Goal: Download file/media

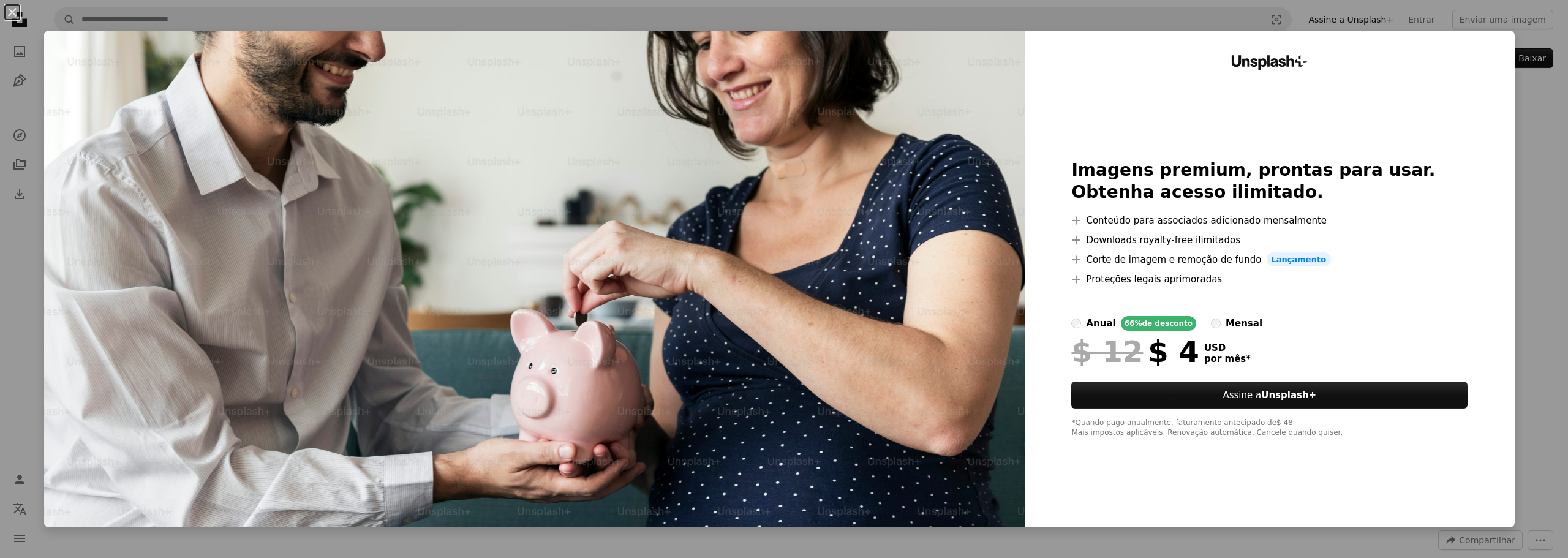
click at [1475, 303] on div "Unsplash+ Imagens premium, prontas para usar. Obtenha acesso ilimitado. A plus …" at bounding box center [1269, 279] width 490 height 497
click at [1516, 283] on div "An X shape Unsplash+ Imagens premium, prontas para usar. Obtenha acesso ilimita…" at bounding box center [784, 279] width 1568 height 558
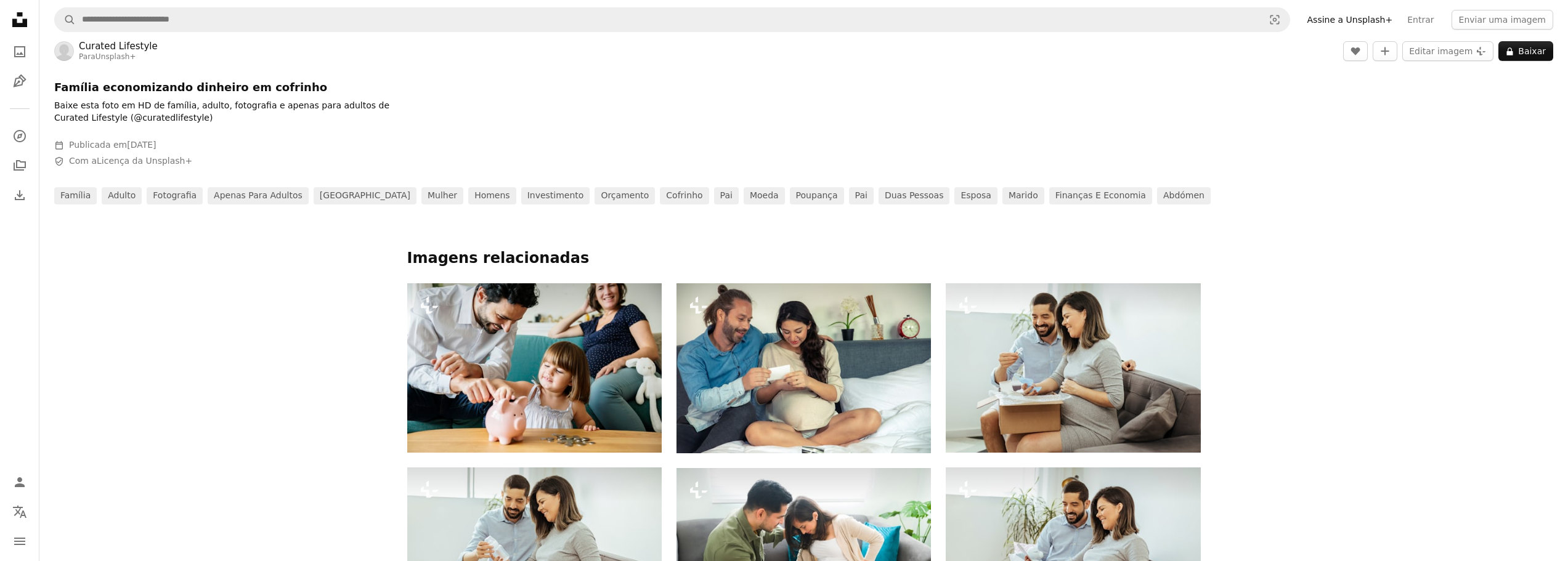
scroll to position [554, 0]
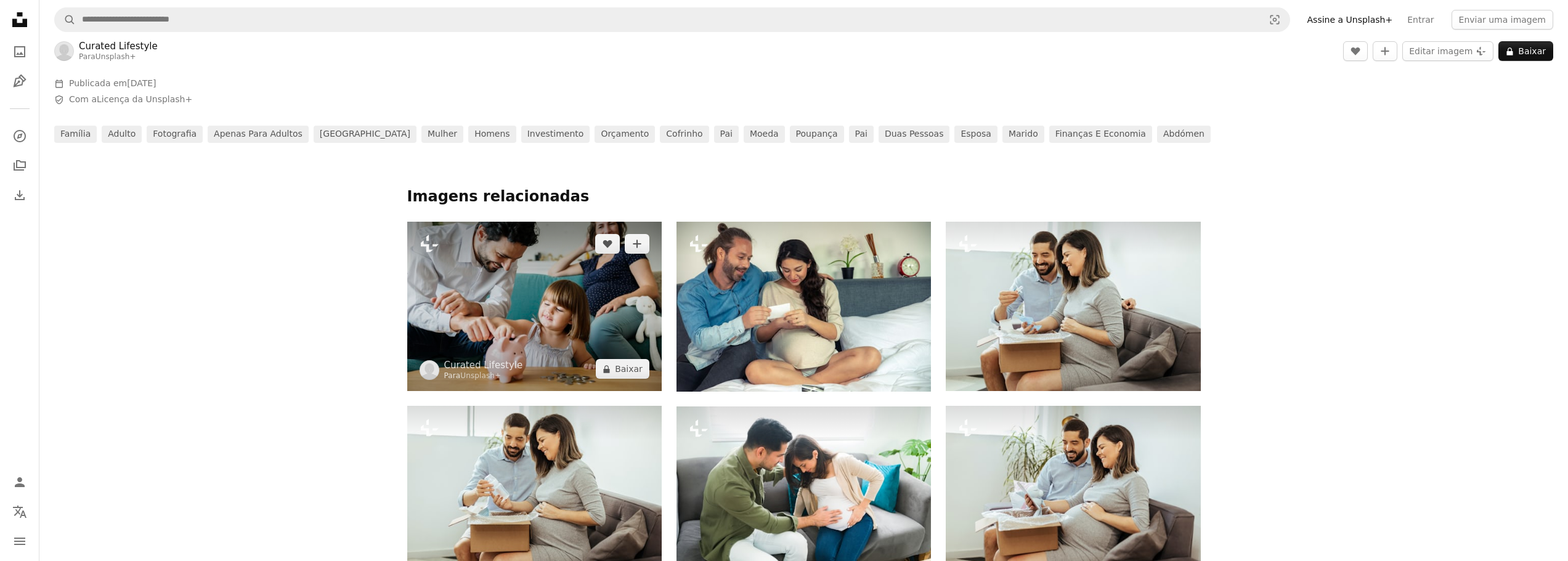
click at [581, 299] on img at bounding box center [535, 306] width 254 height 170
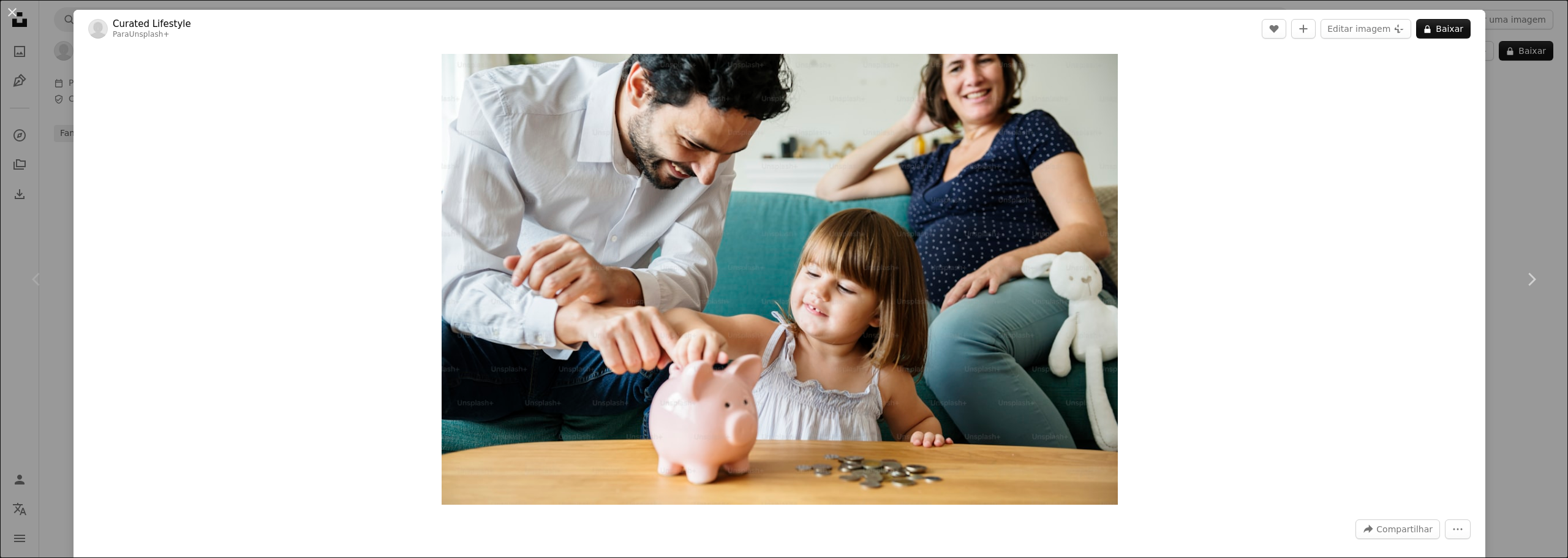
click at [1507, 150] on div "An X shape Chevron left Chevron right Curated Lifestyle Para Unsplash+ A heart …" at bounding box center [784, 279] width 1568 height 558
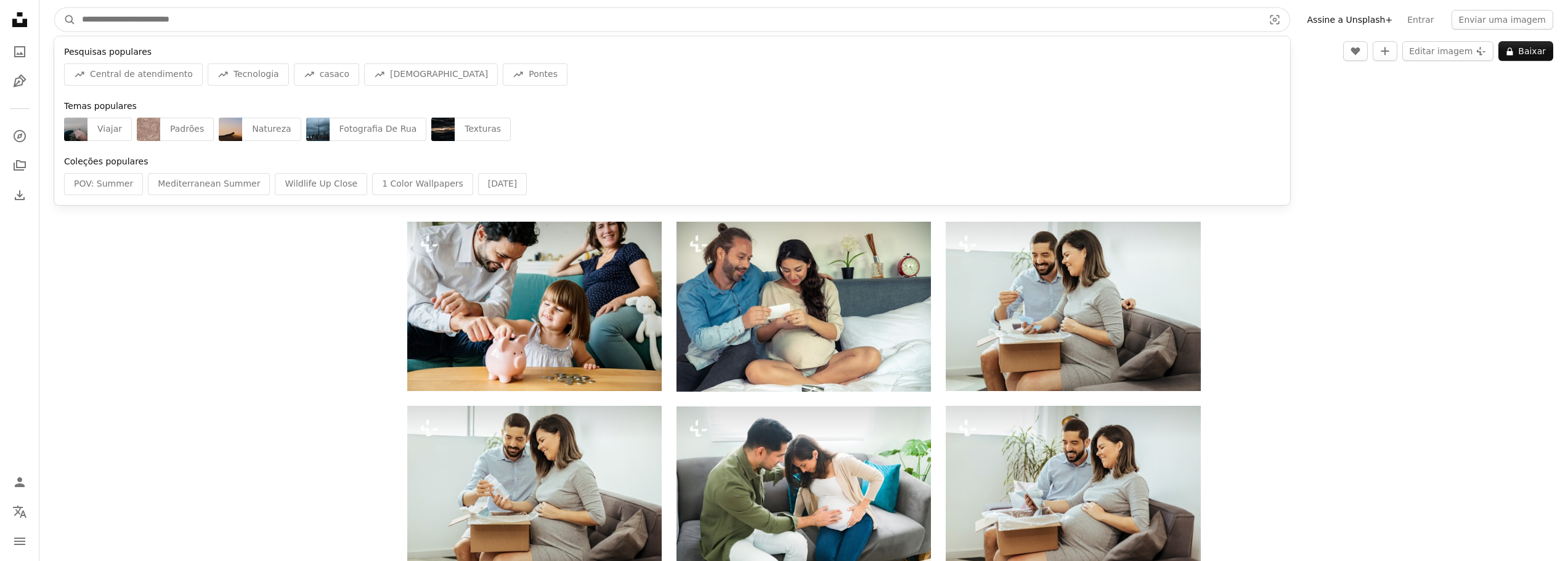
click at [196, 16] on input "Pesquise conteúdo visual em todo o site" at bounding box center [667, 20] width 1184 height 23
